Goal: Information Seeking & Learning: Learn about a topic

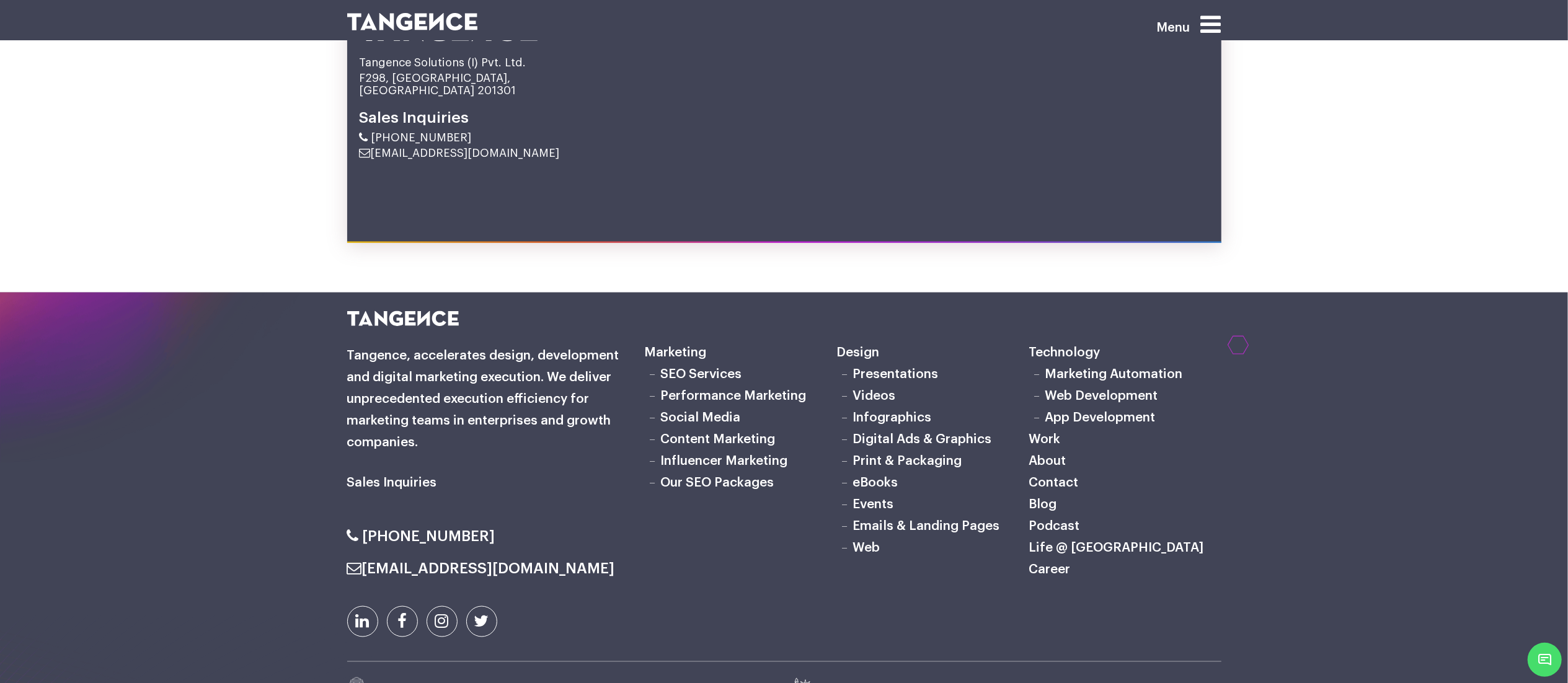
scroll to position [6530, 0]
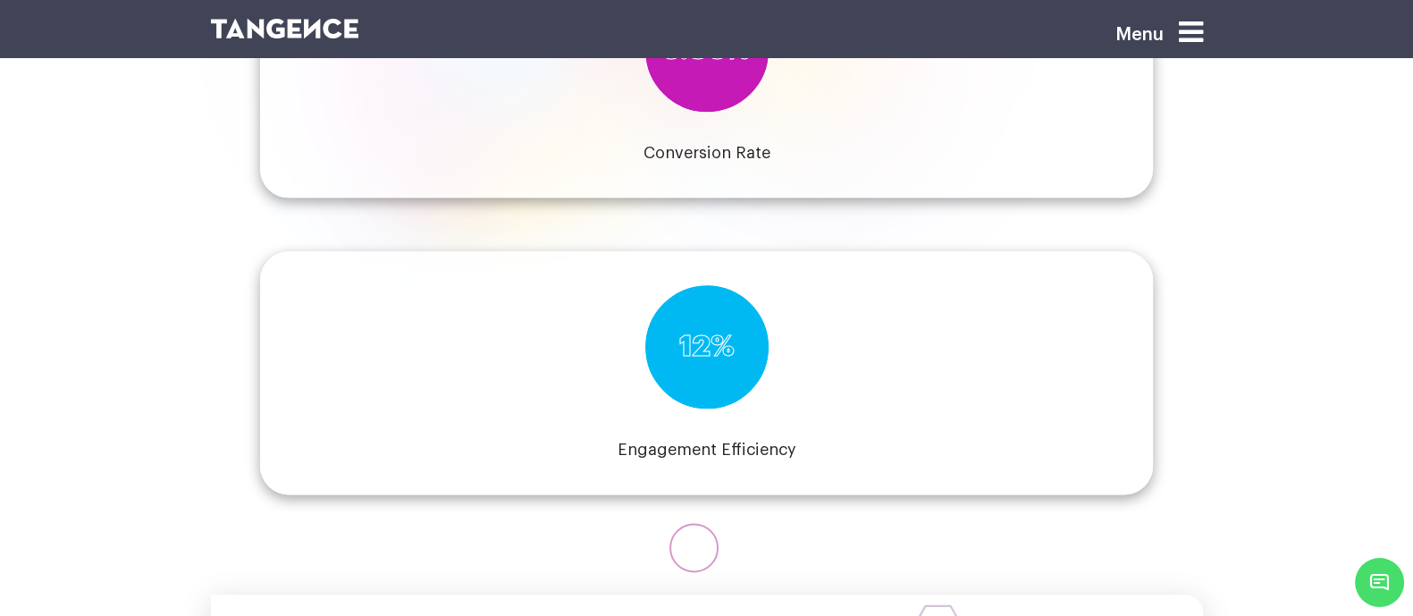
scroll to position [2713, 0]
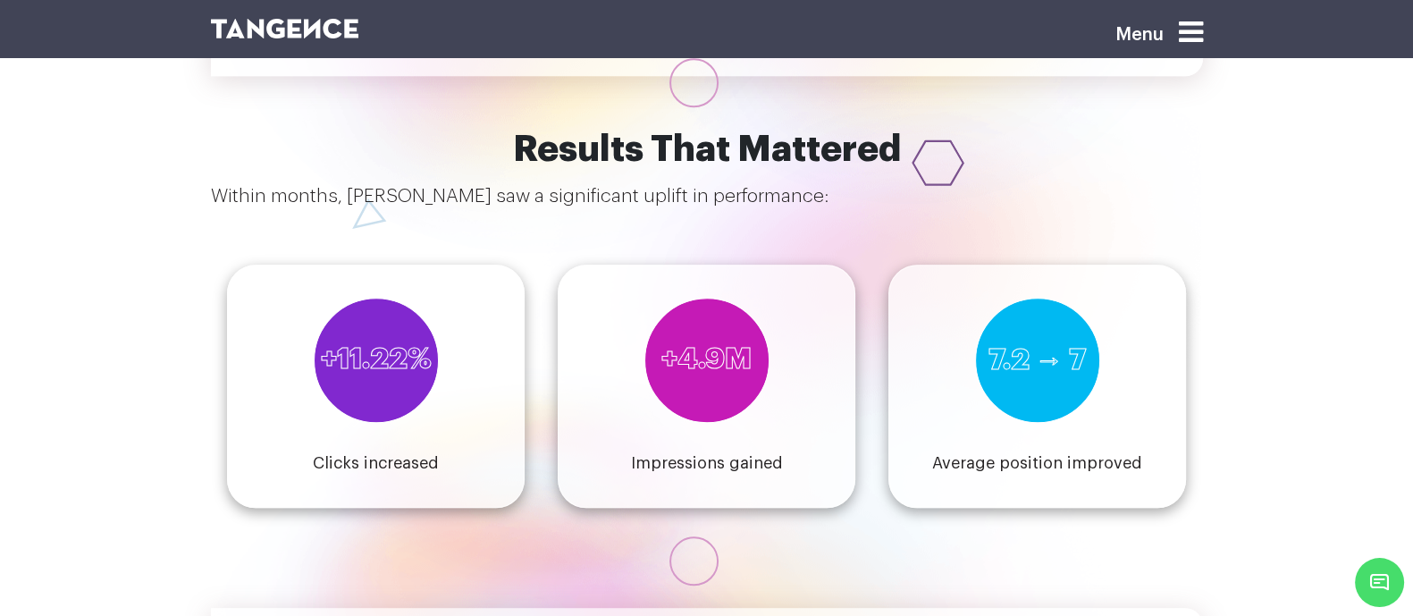
scroll to position [2283, 0]
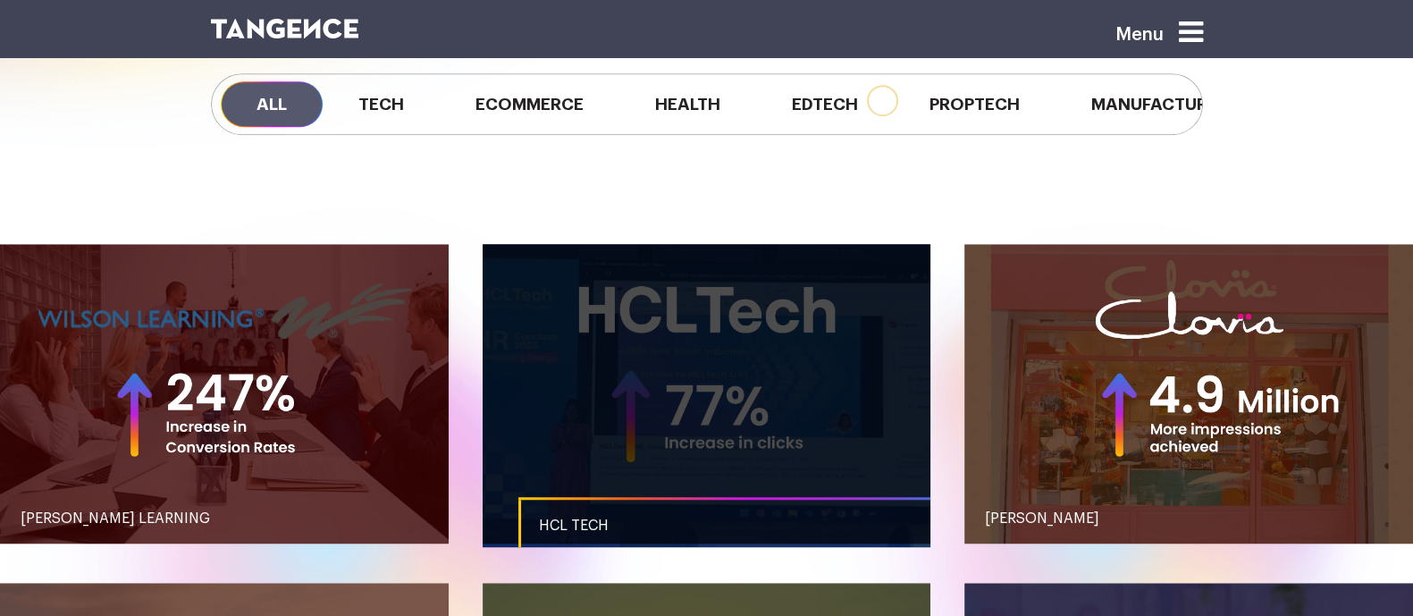
scroll to position [1581, 0]
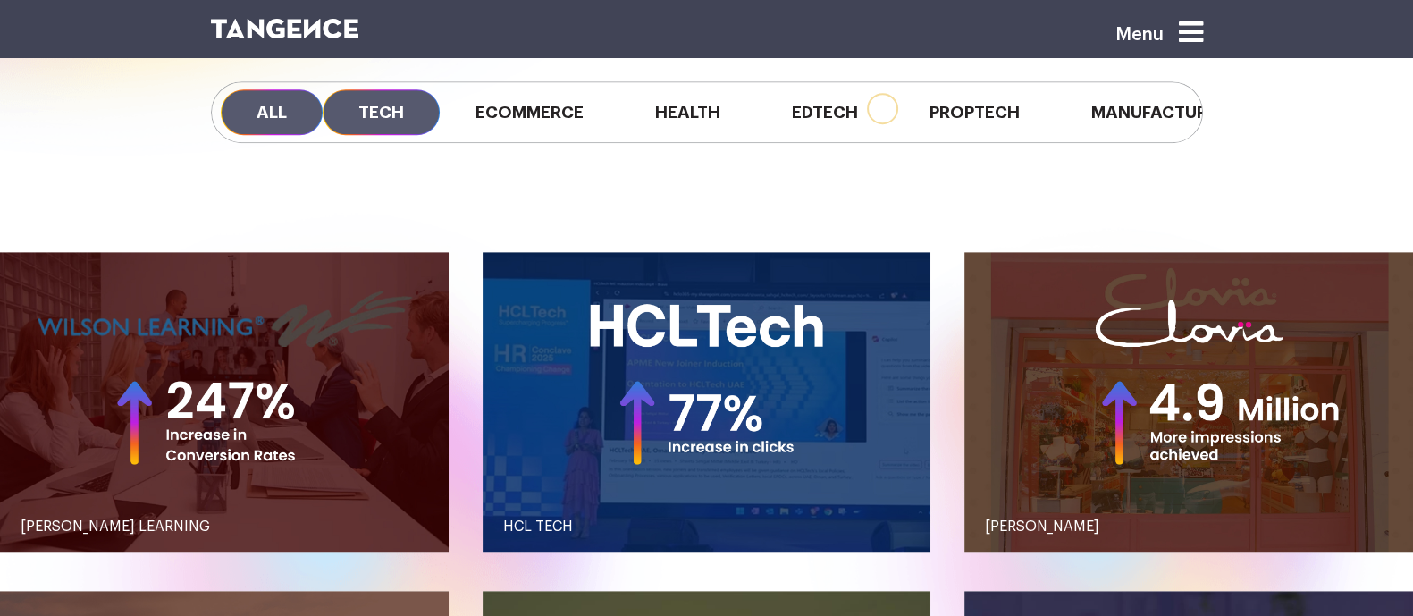
scroll to position [1581, 0]
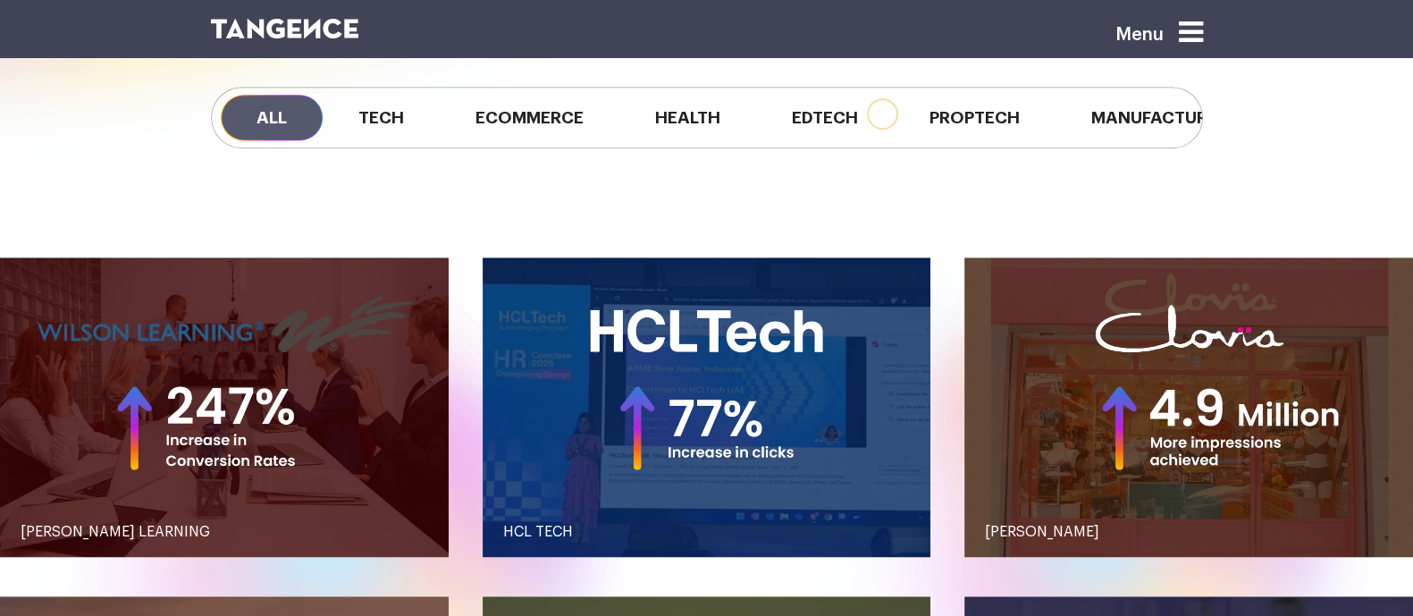
click at [238, 129] on span "All" at bounding box center [272, 118] width 102 height 46
click at [452, 125] on span "Ecommerce" at bounding box center [530, 118] width 180 height 46
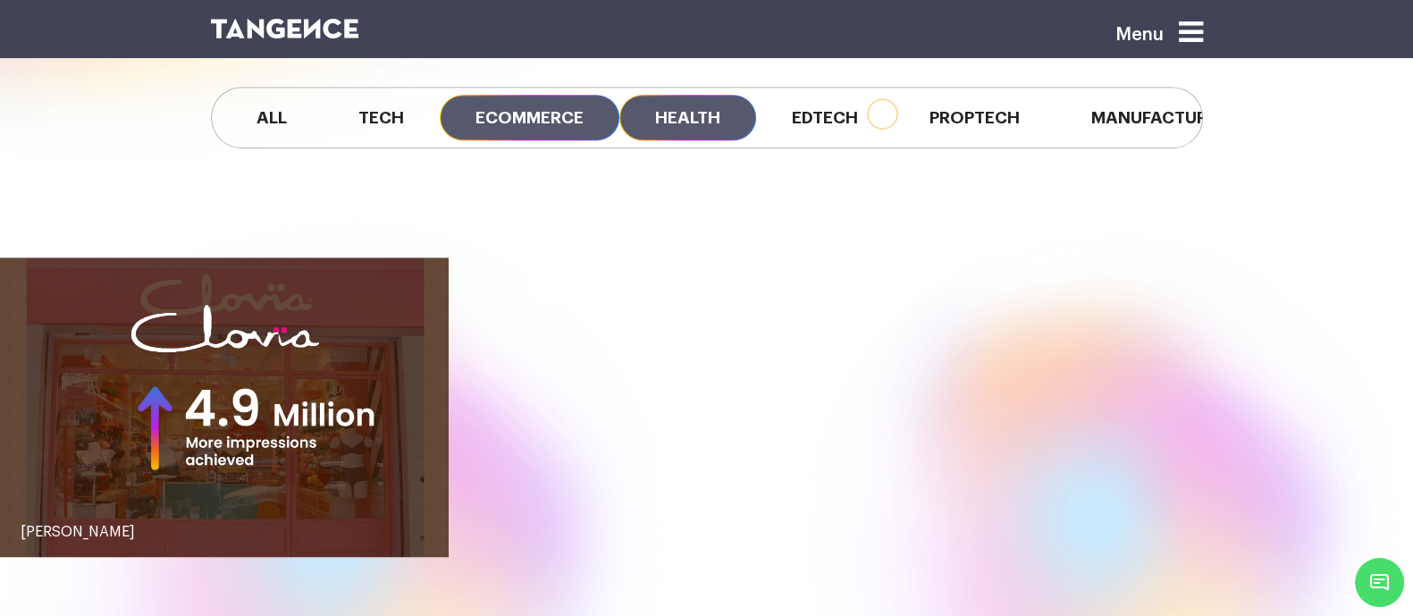
click at [641, 119] on span "Health" at bounding box center [687, 118] width 137 height 46
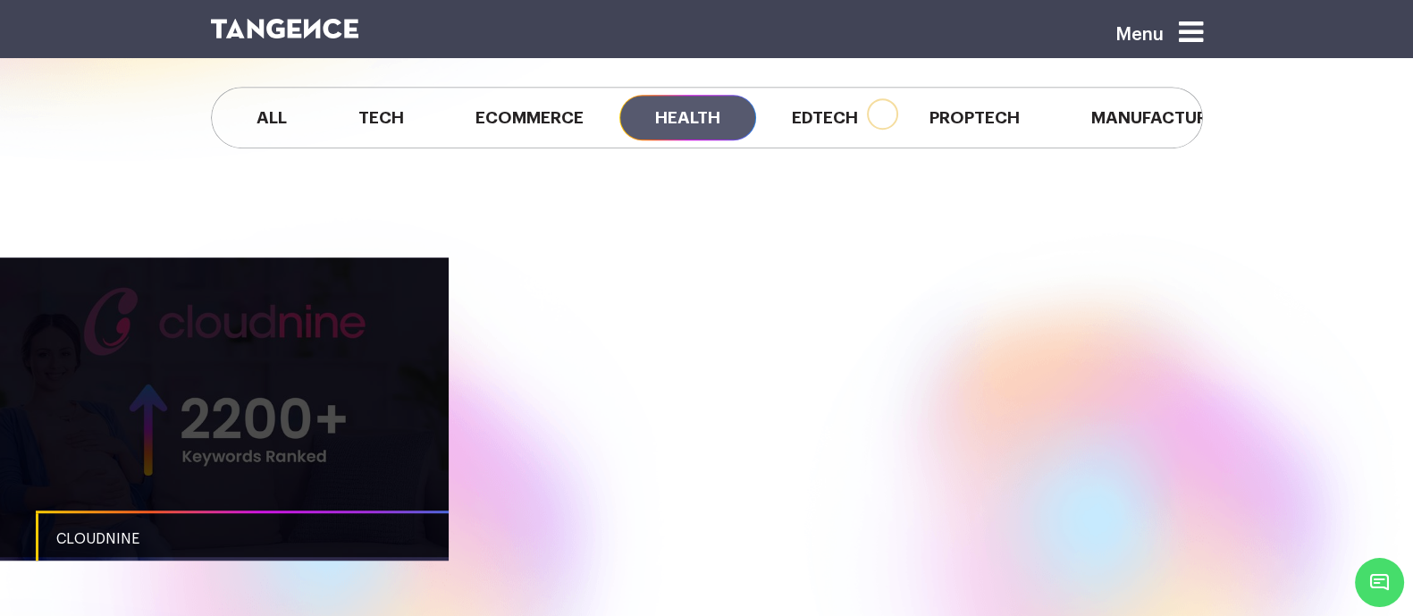
click at [370, 335] on link "button" at bounding box center [224, 406] width 449 height 299
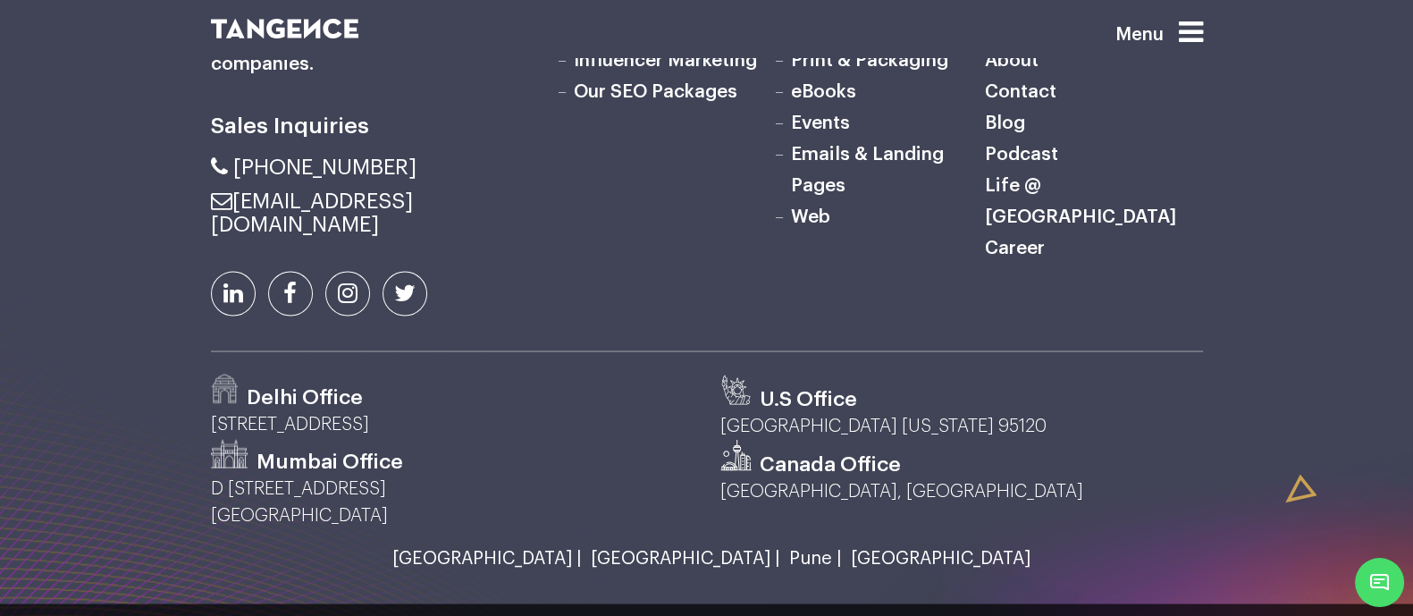
scroll to position [4179, 0]
click at [947, 438] on div "Canada Office" at bounding box center [961, 457] width 483 height 38
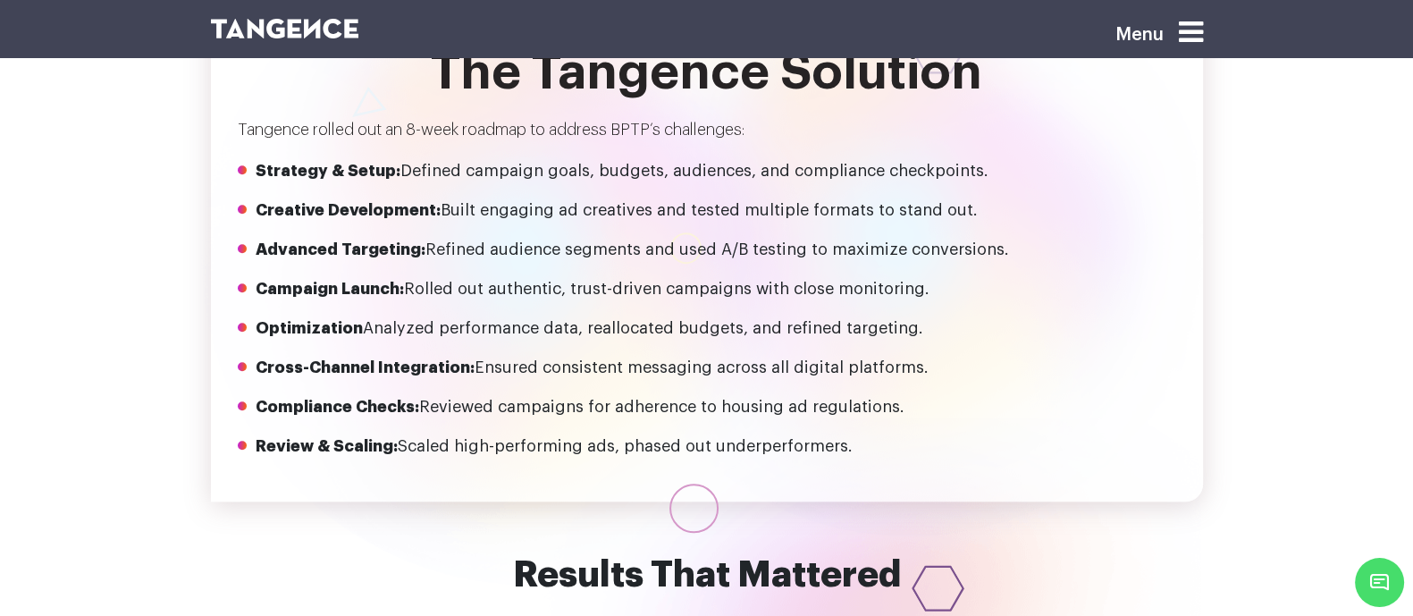
scroll to position [1730, 0]
